Goal: Transaction & Acquisition: Obtain resource

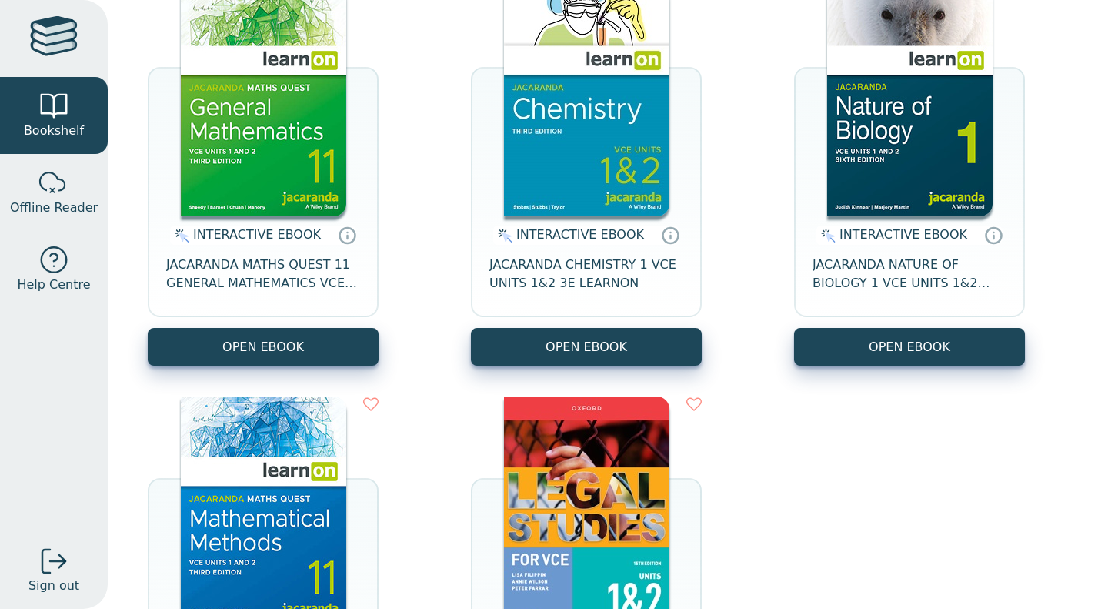
scroll to position [206, 0]
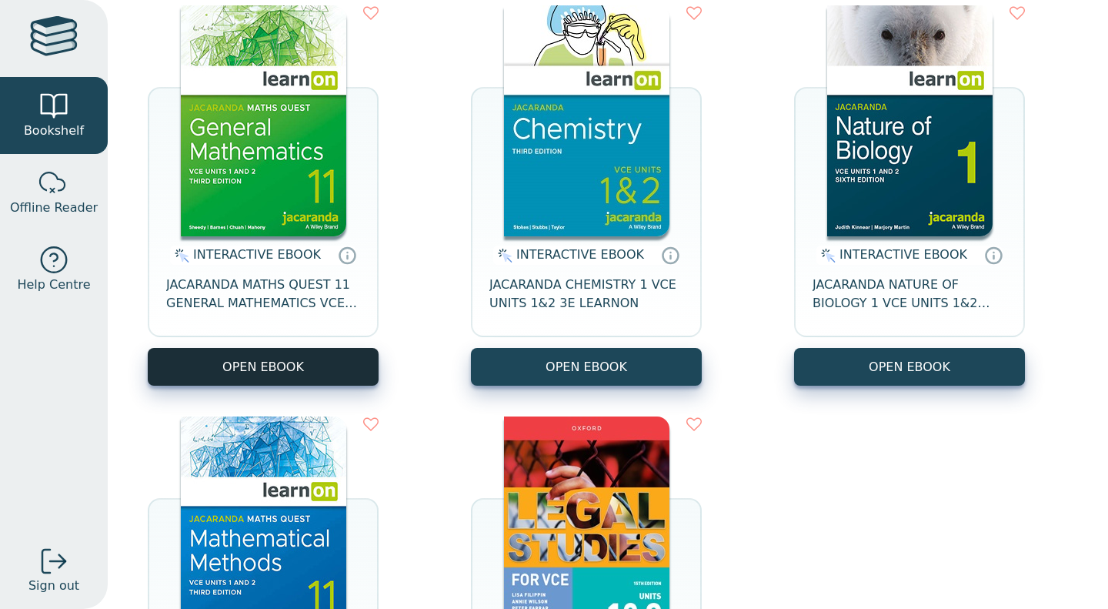
click at [302, 352] on button "OPEN EBOOK" at bounding box center [263, 367] width 231 height 38
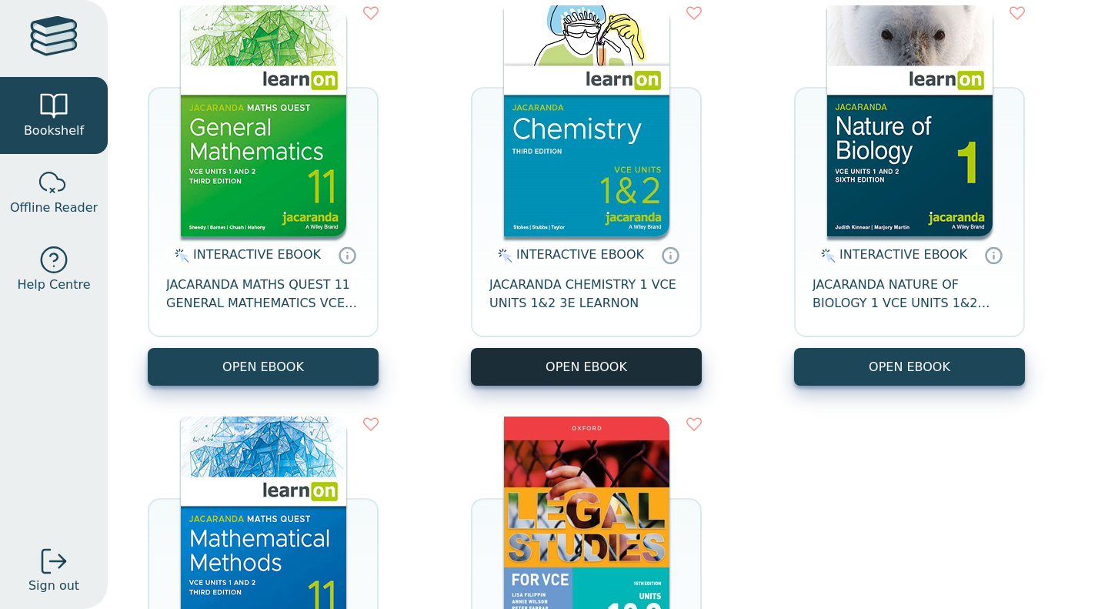
click at [601, 359] on button "OPEN EBOOK" at bounding box center [586, 367] width 231 height 38
